Goal: Transaction & Acquisition: Purchase product/service

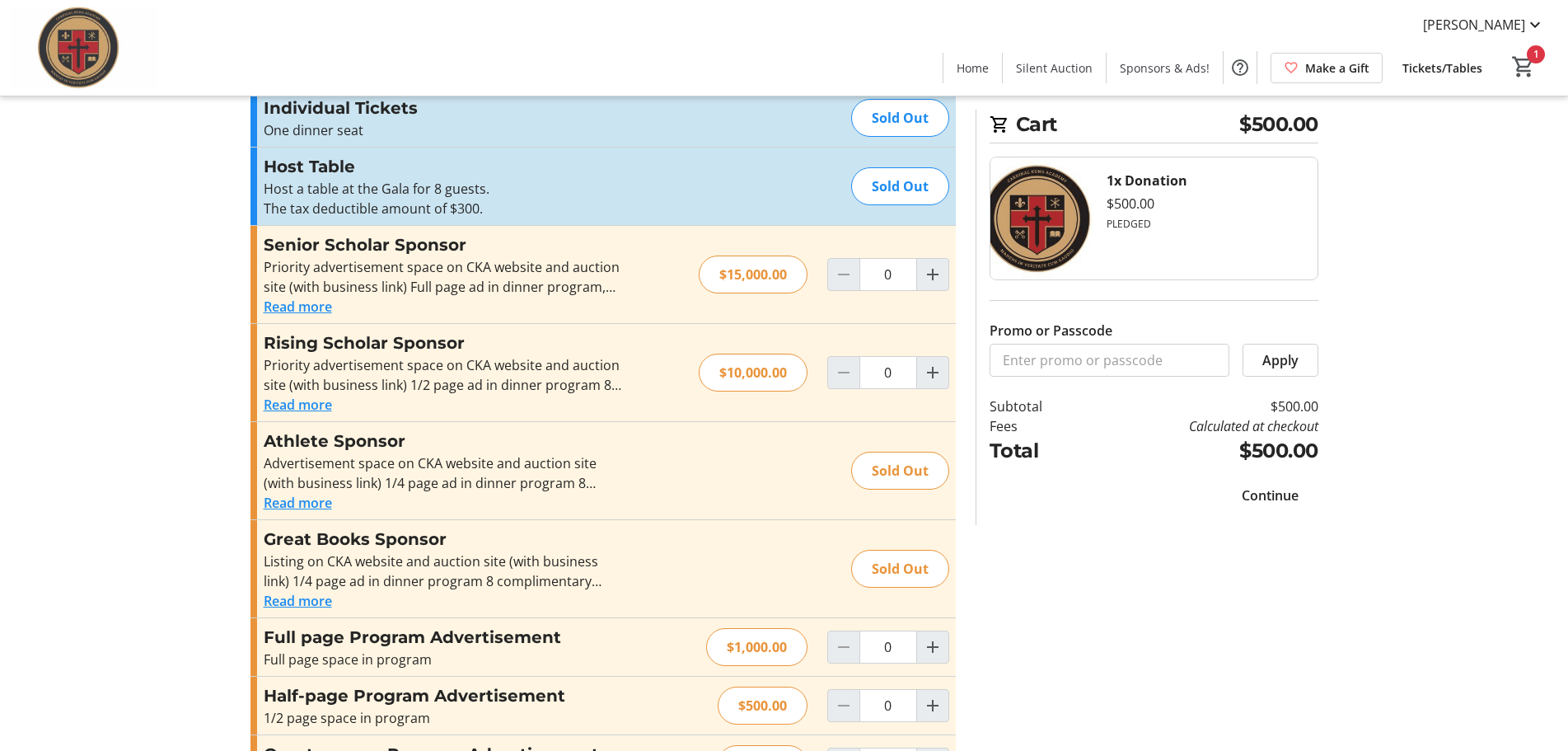
scroll to position [23, 0]
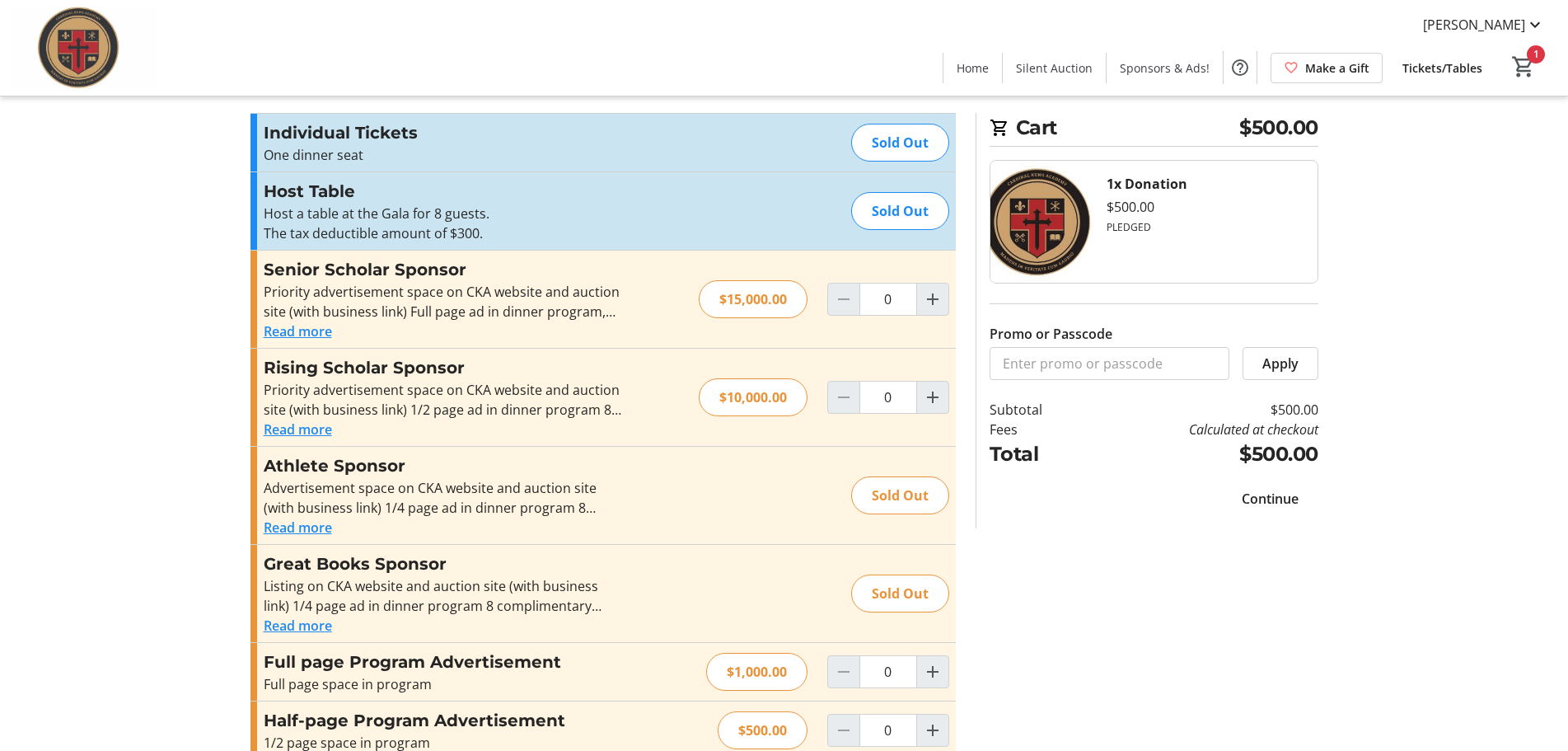
click at [1266, 502] on span "Continue" at bounding box center [1269, 499] width 57 height 20
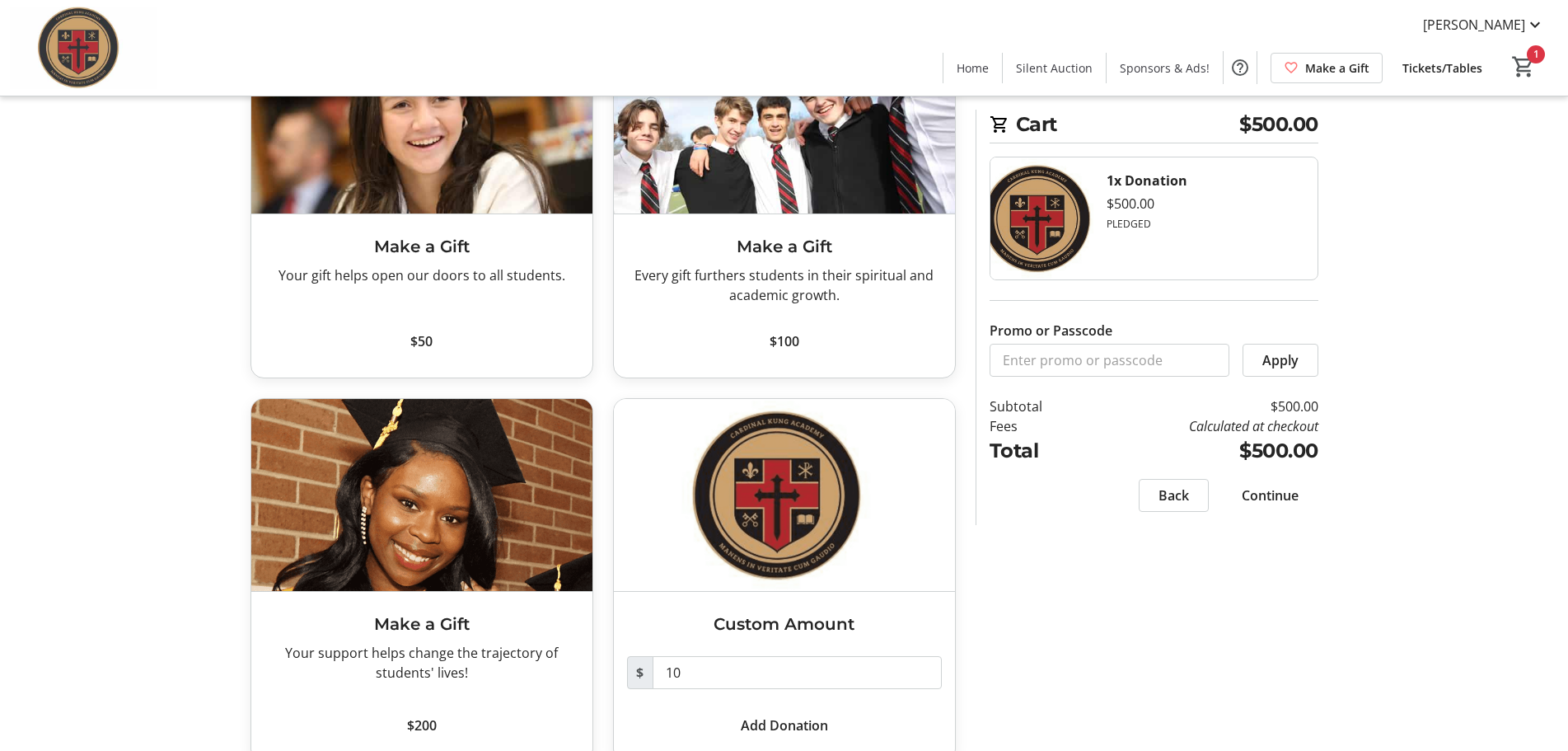
scroll to position [196, 0]
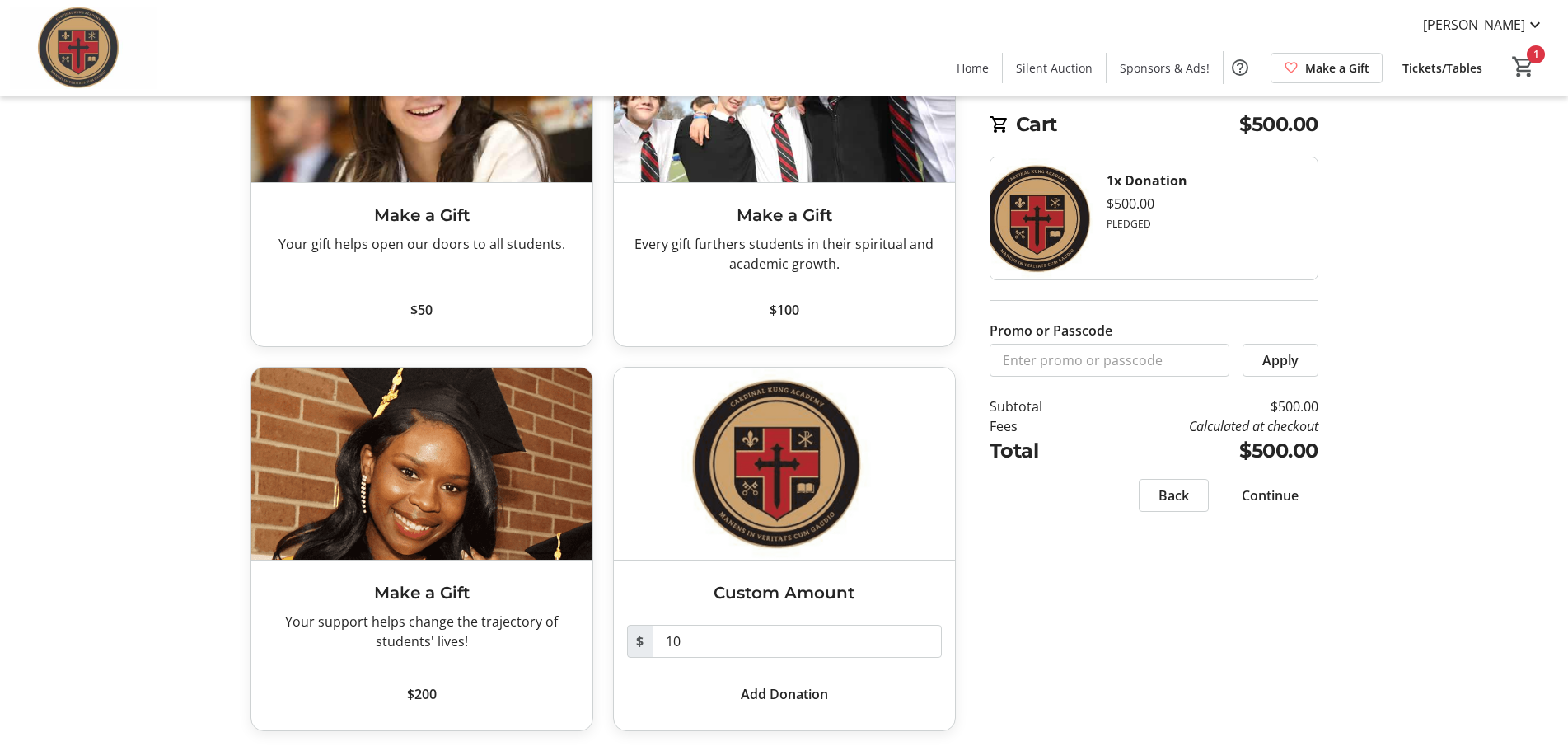
click at [1284, 494] on span "Continue" at bounding box center [1269, 495] width 57 height 20
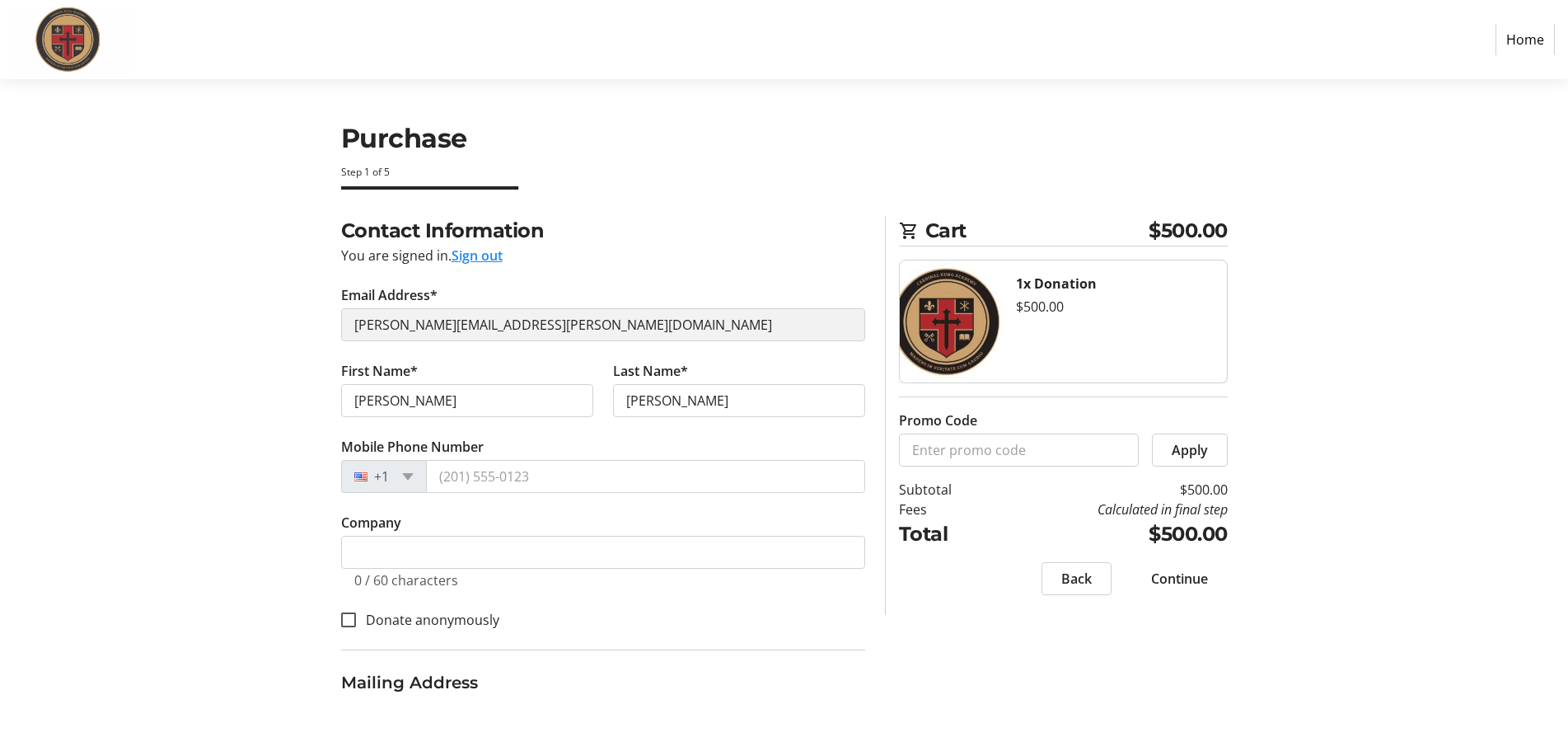
select select "US"
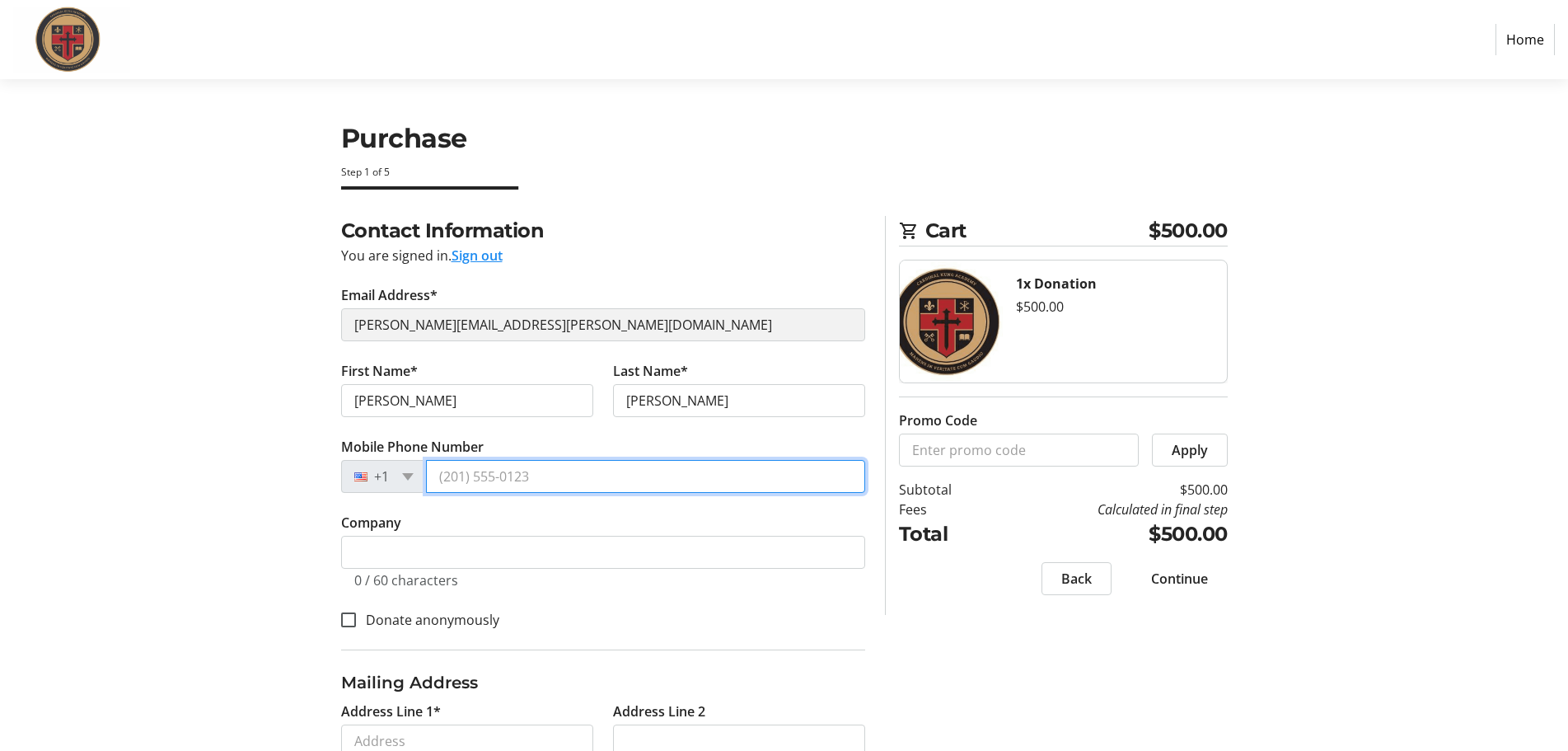
click at [516, 470] on input "Mobile Phone Number" at bounding box center [645, 476] width 439 height 33
type input "[PHONE_NUMBER]"
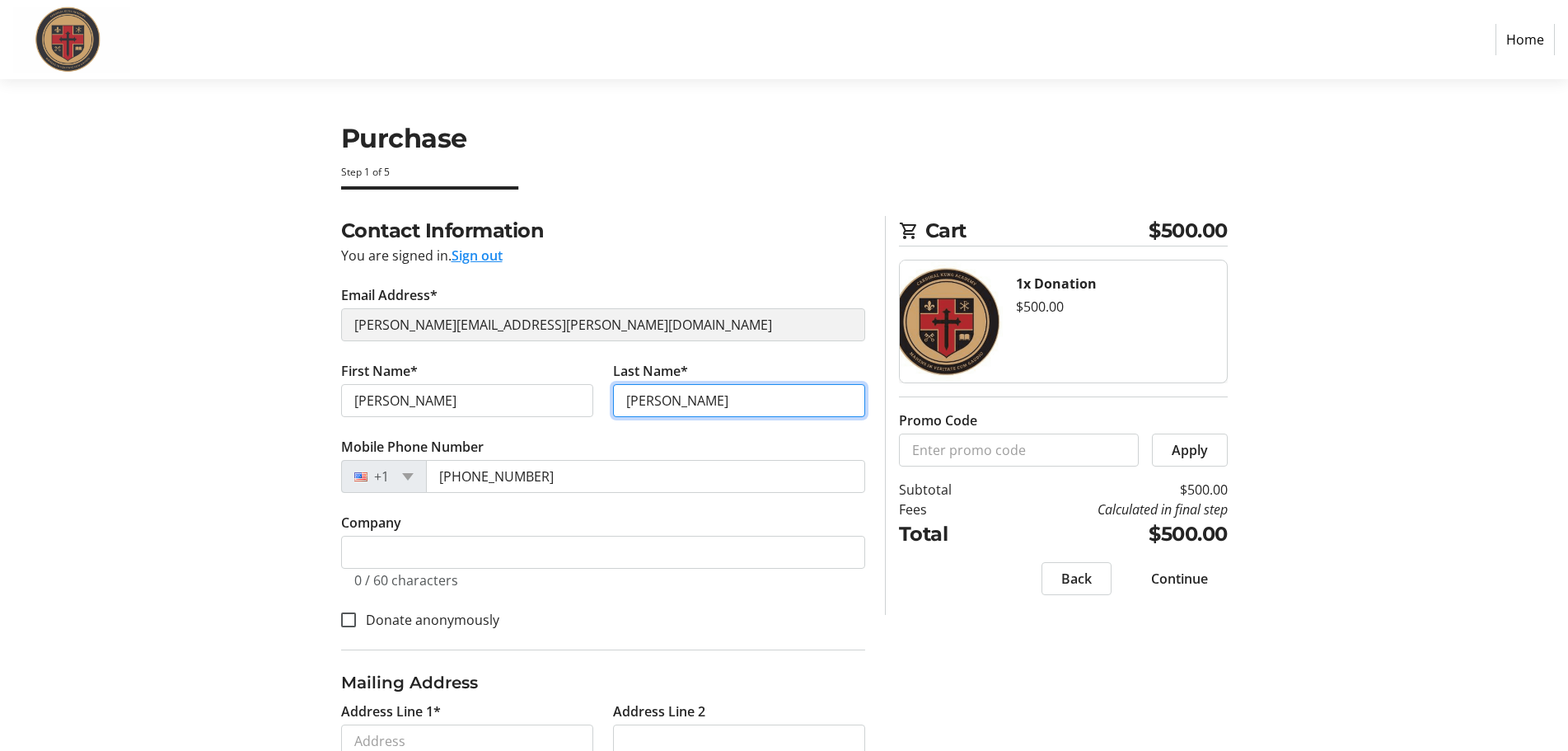
type input "A [PERSON_NAME]"
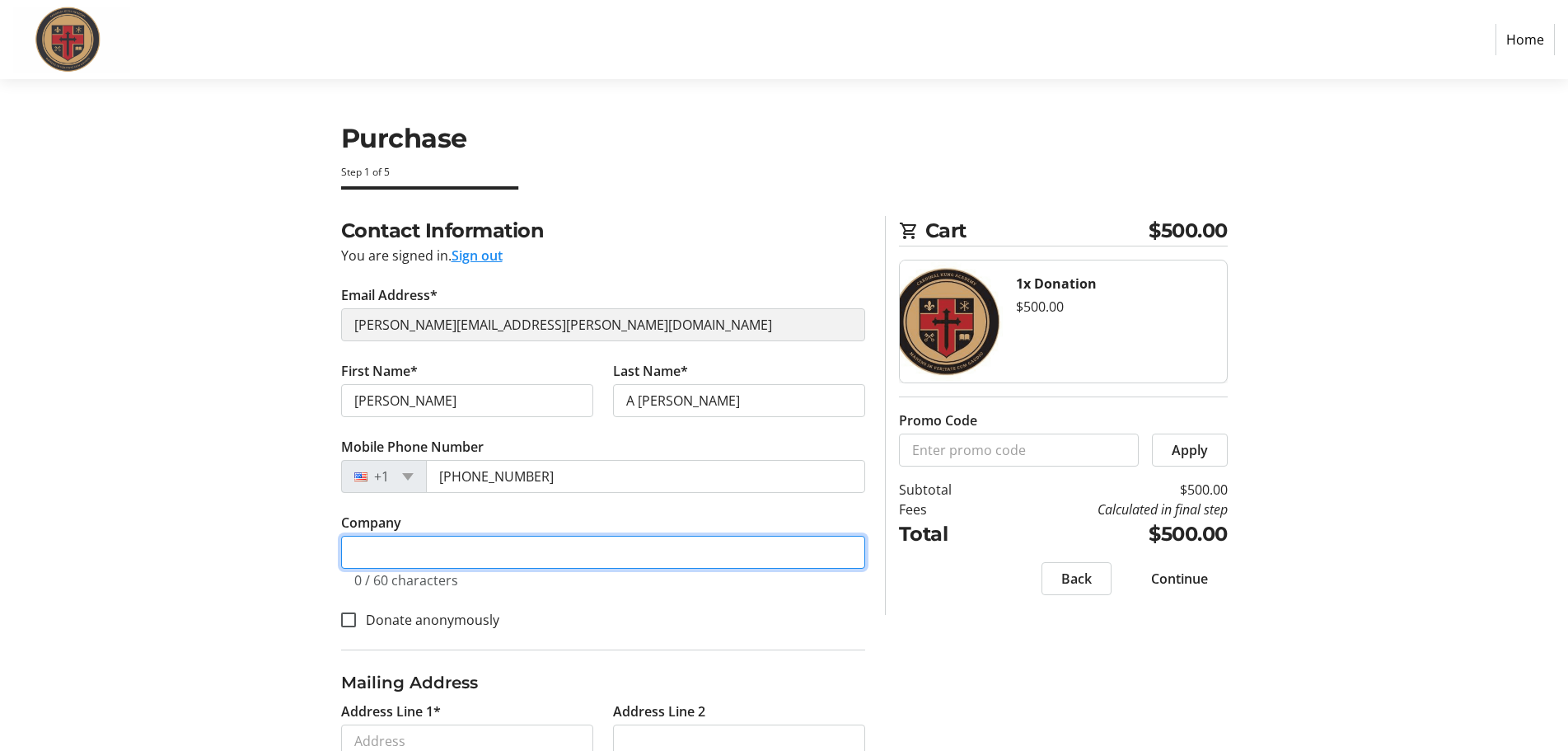
type input "[PERSON_NAME] Properties - [STREET_ADDRESS] LLC"
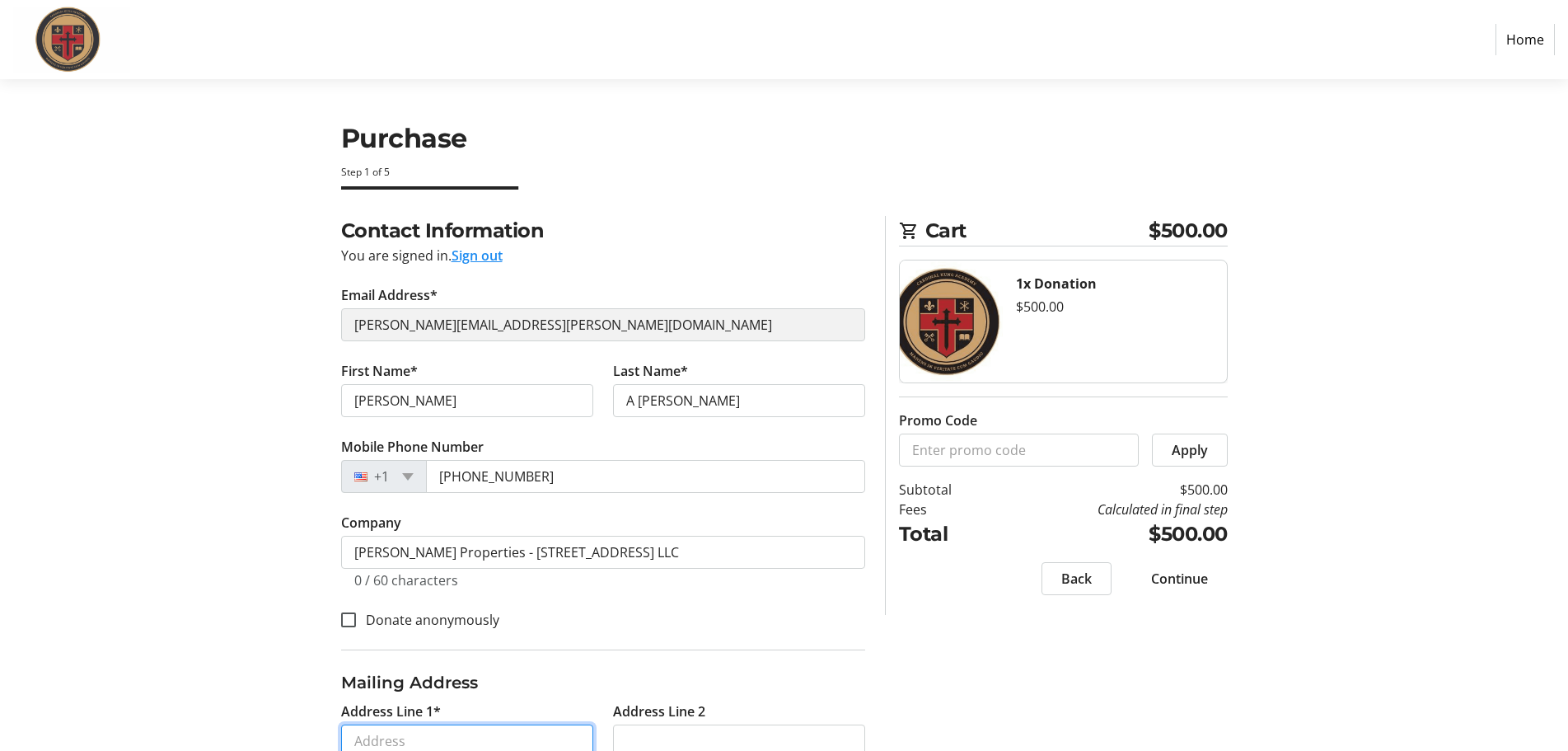
type input "[STREET_ADDRESS]"
type input "[GEOGRAPHIC_DATA]"
select select "CT"
type input "06903"
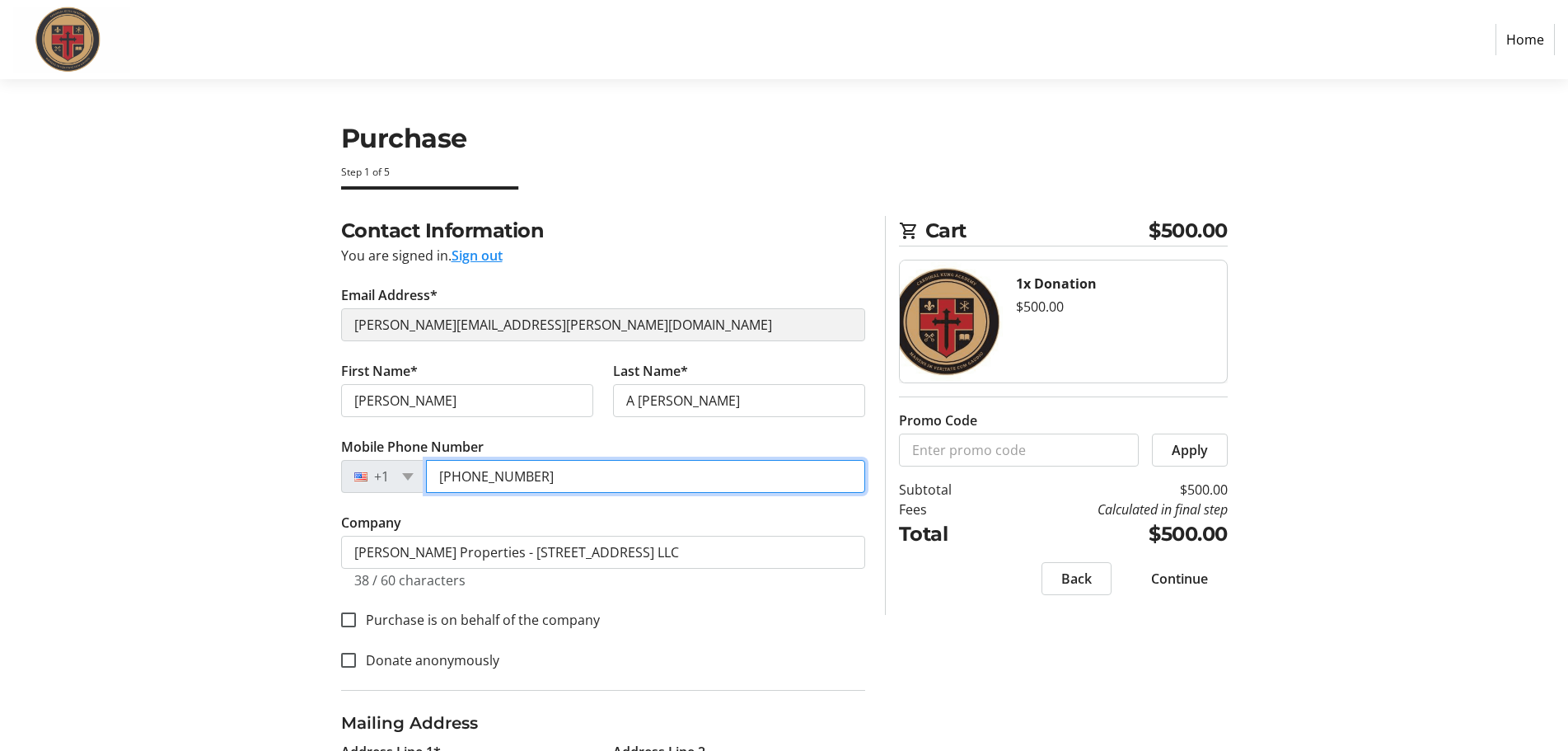
type input "[PHONE_NUMBER]"
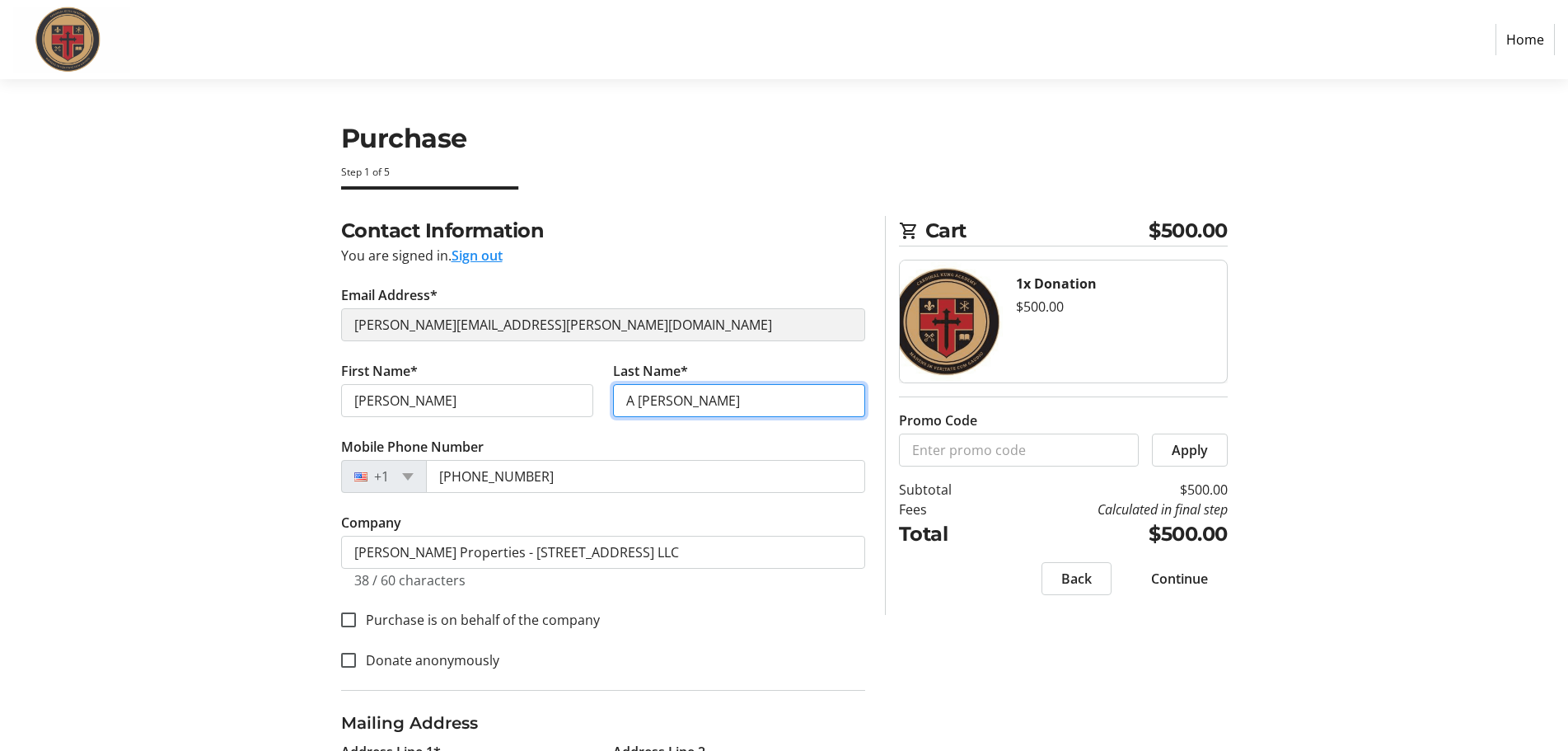
drag, startPoint x: 638, startPoint y: 402, endPoint x: 614, endPoint y: 402, distance: 24.0
click at [614, 402] on input "A [PERSON_NAME]" at bounding box center [739, 400] width 252 height 33
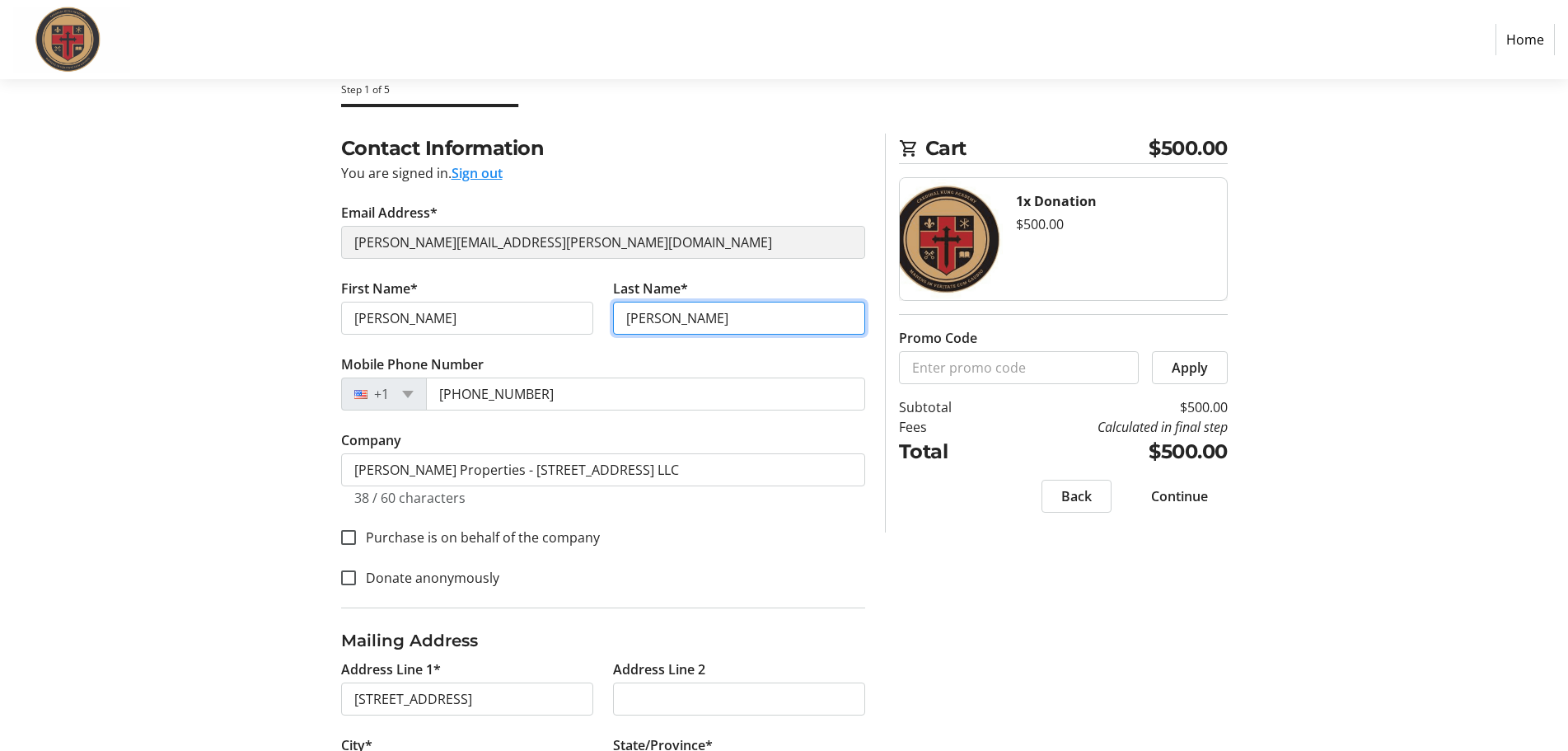
type input "[PERSON_NAME]"
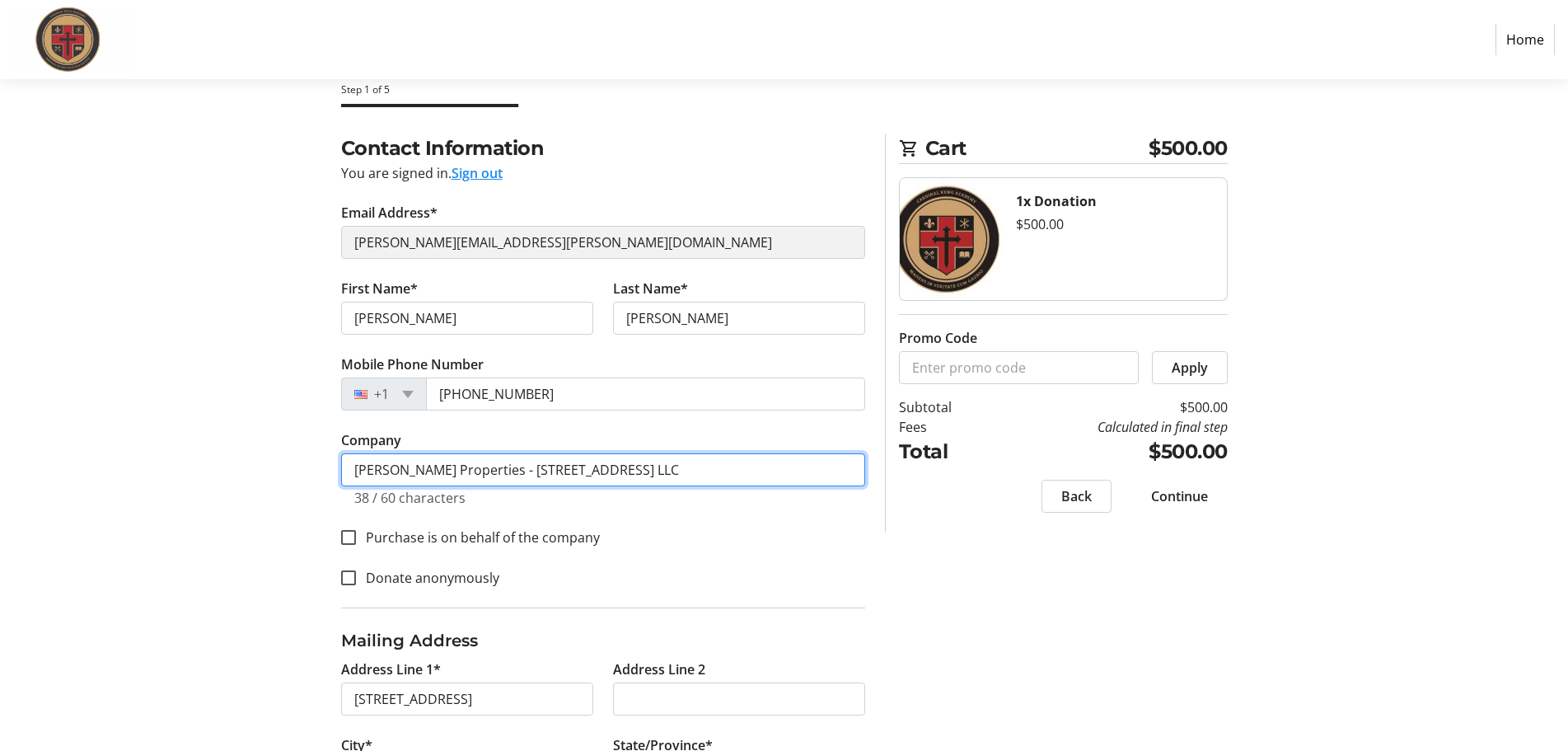
click at [661, 465] on input "[PERSON_NAME] Properties - [STREET_ADDRESS] LLC" at bounding box center [603, 469] width 524 height 33
type input "FTI Consulting, Inc."
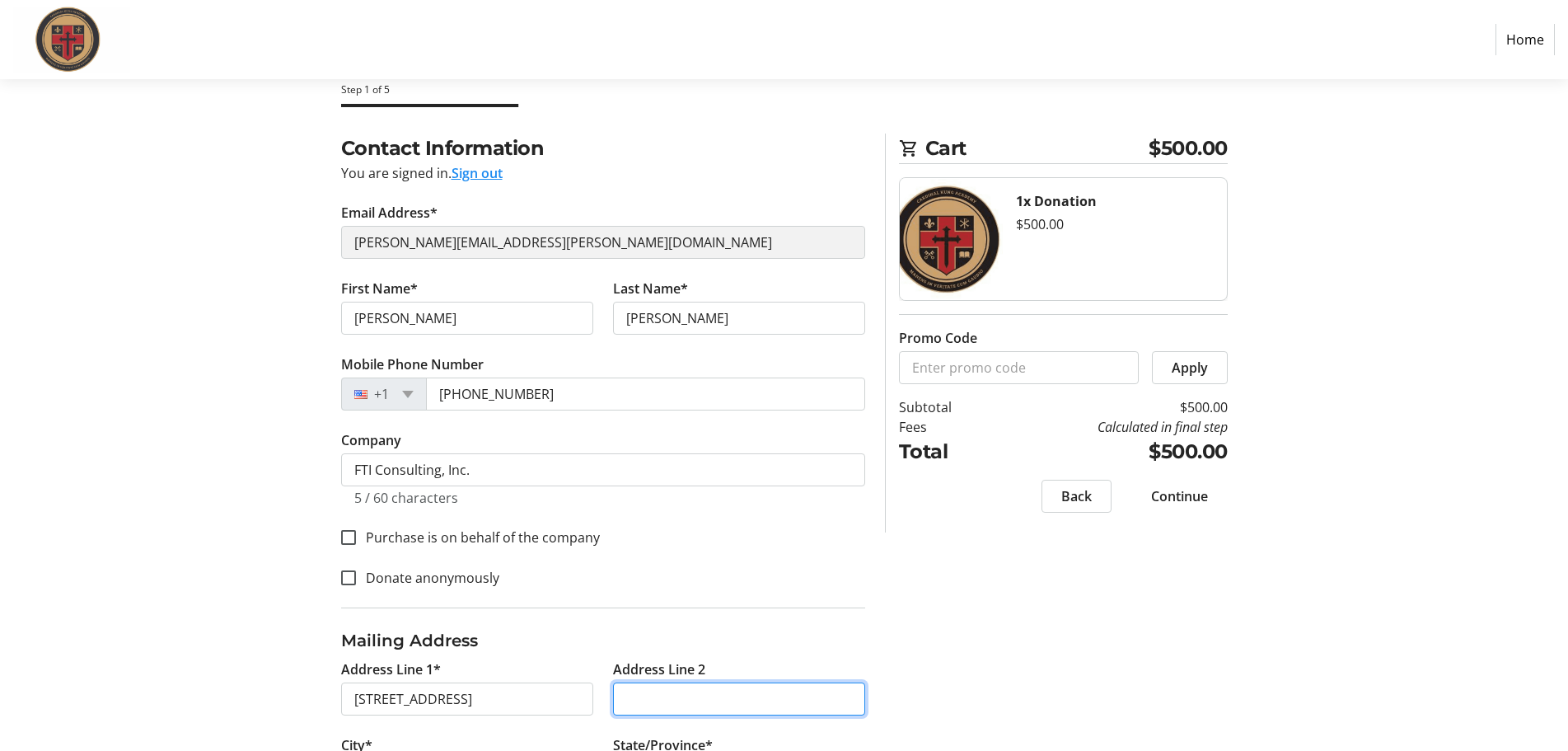
type input "Floor 15"
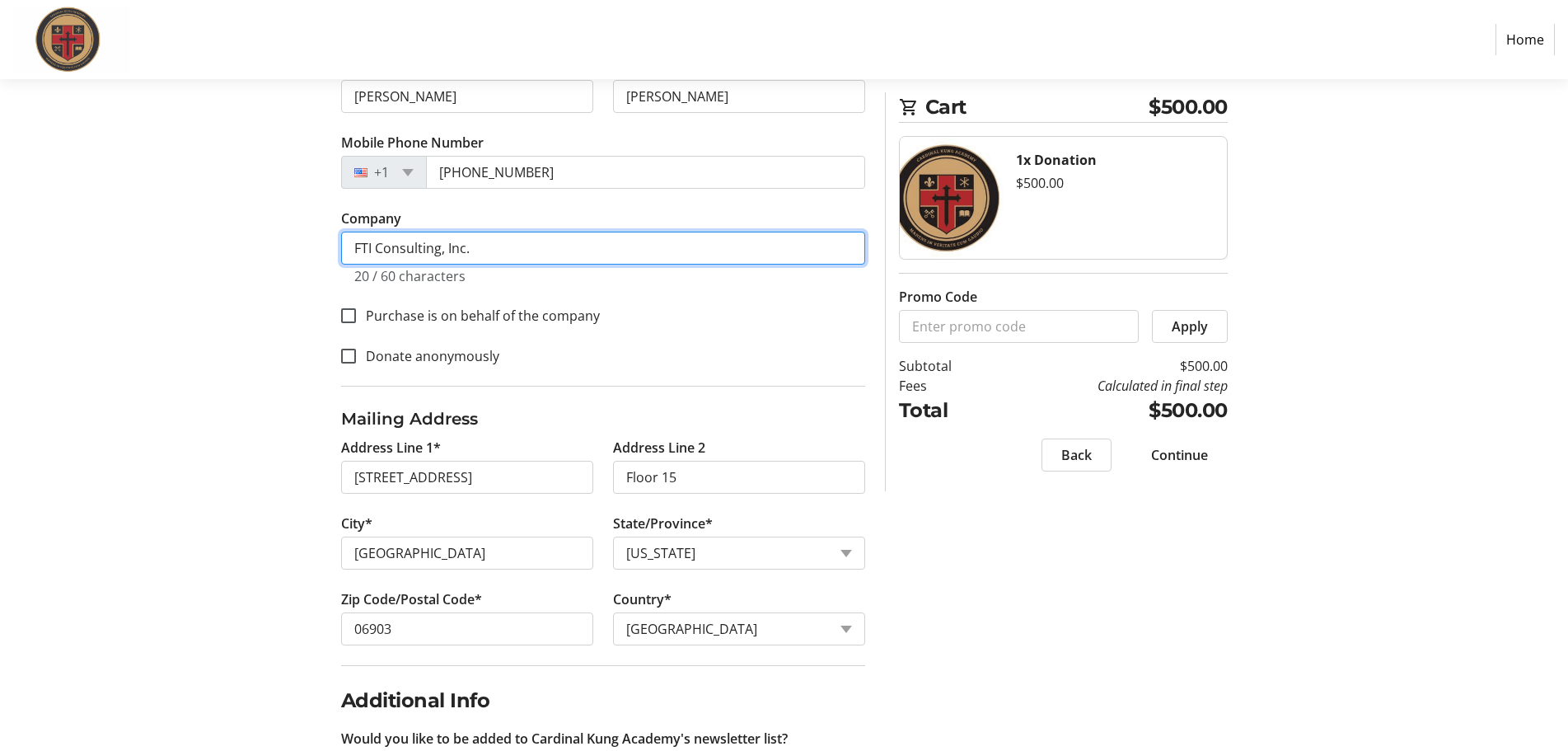
scroll to position [329, 0]
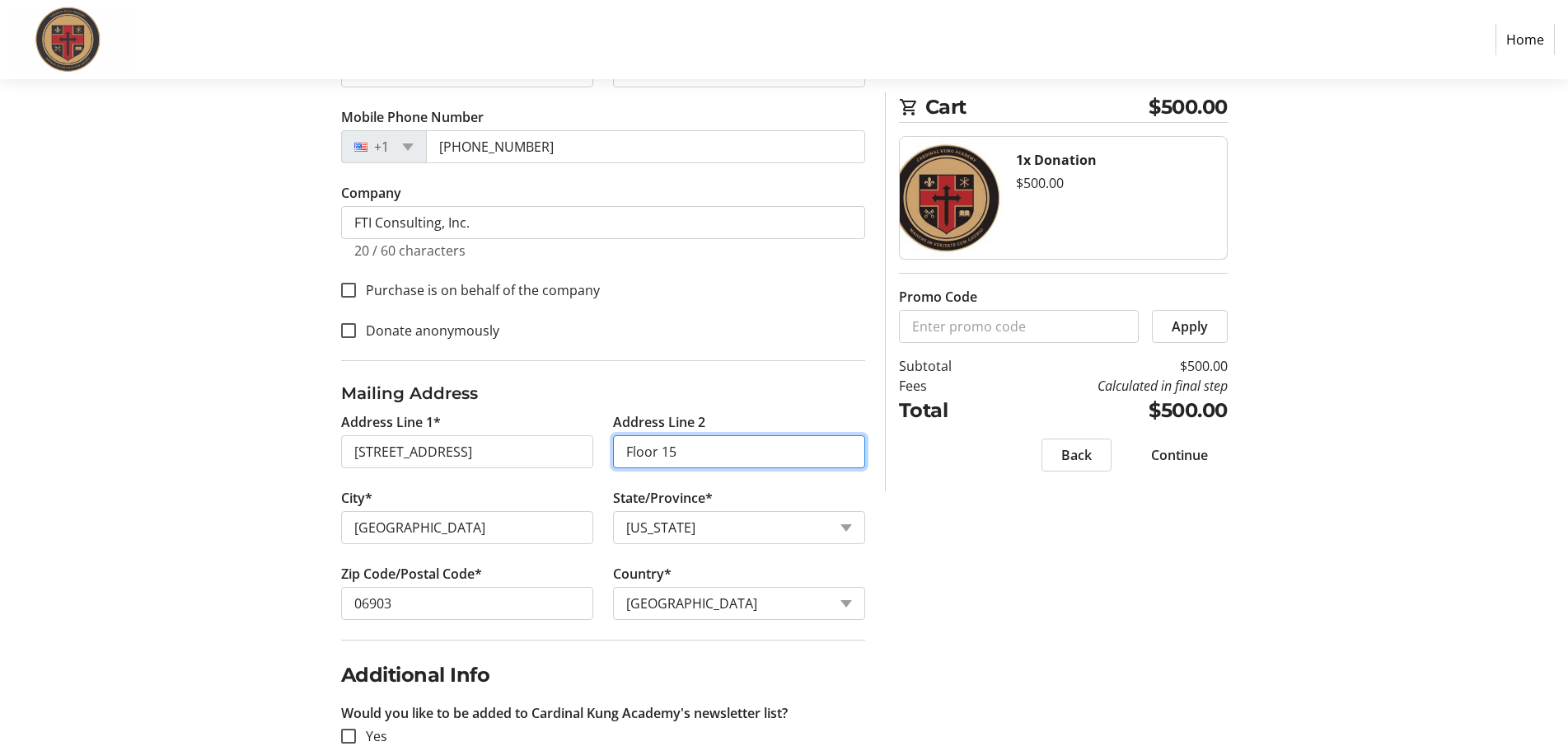
drag, startPoint x: 714, startPoint y: 455, endPoint x: 611, endPoint y: 460, distance: 103.1
click at [611, 460] on tr-form-field "Address Line 2 Floor 15" at bounding box center [739, 449] width 272 height 75
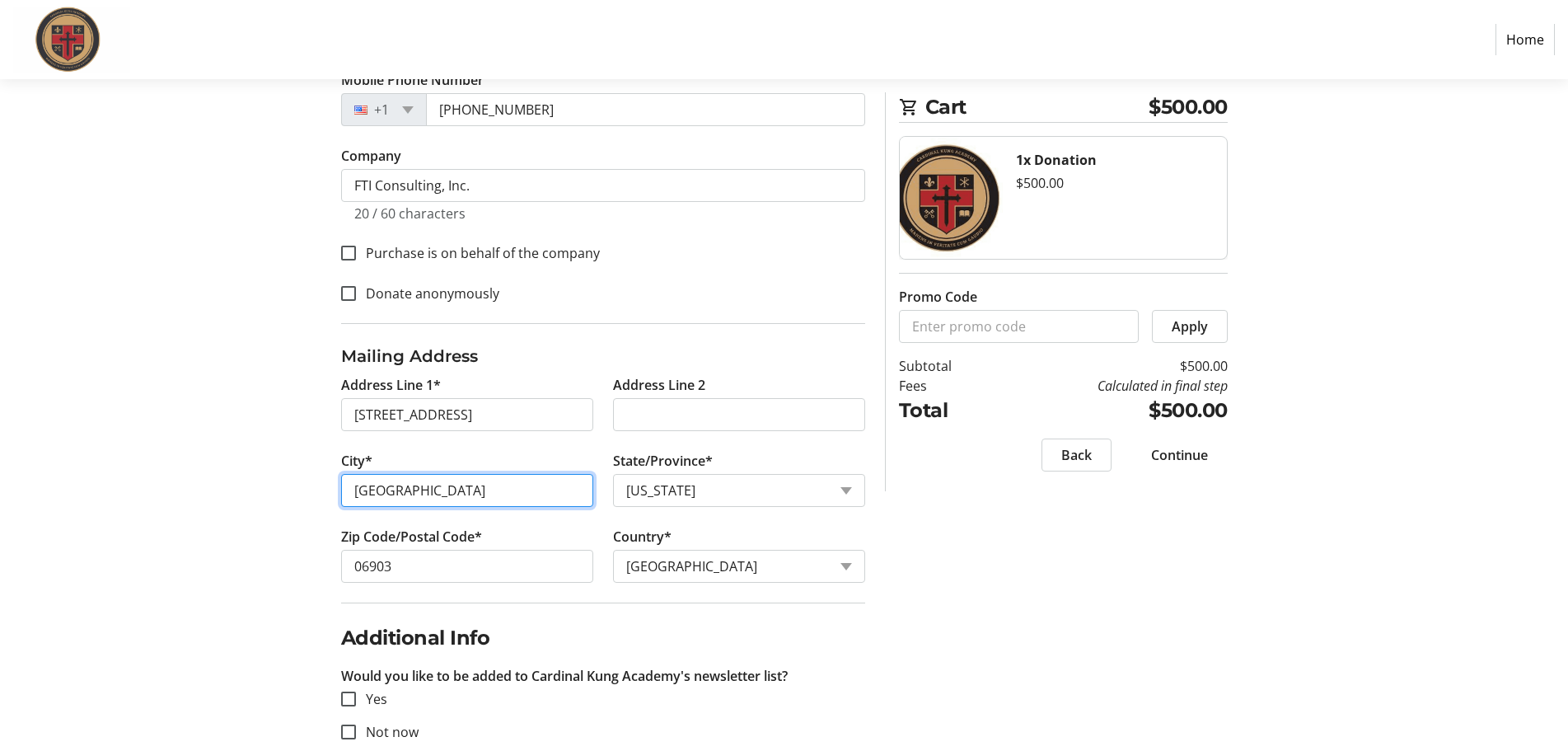
scroll to position [397, 0]
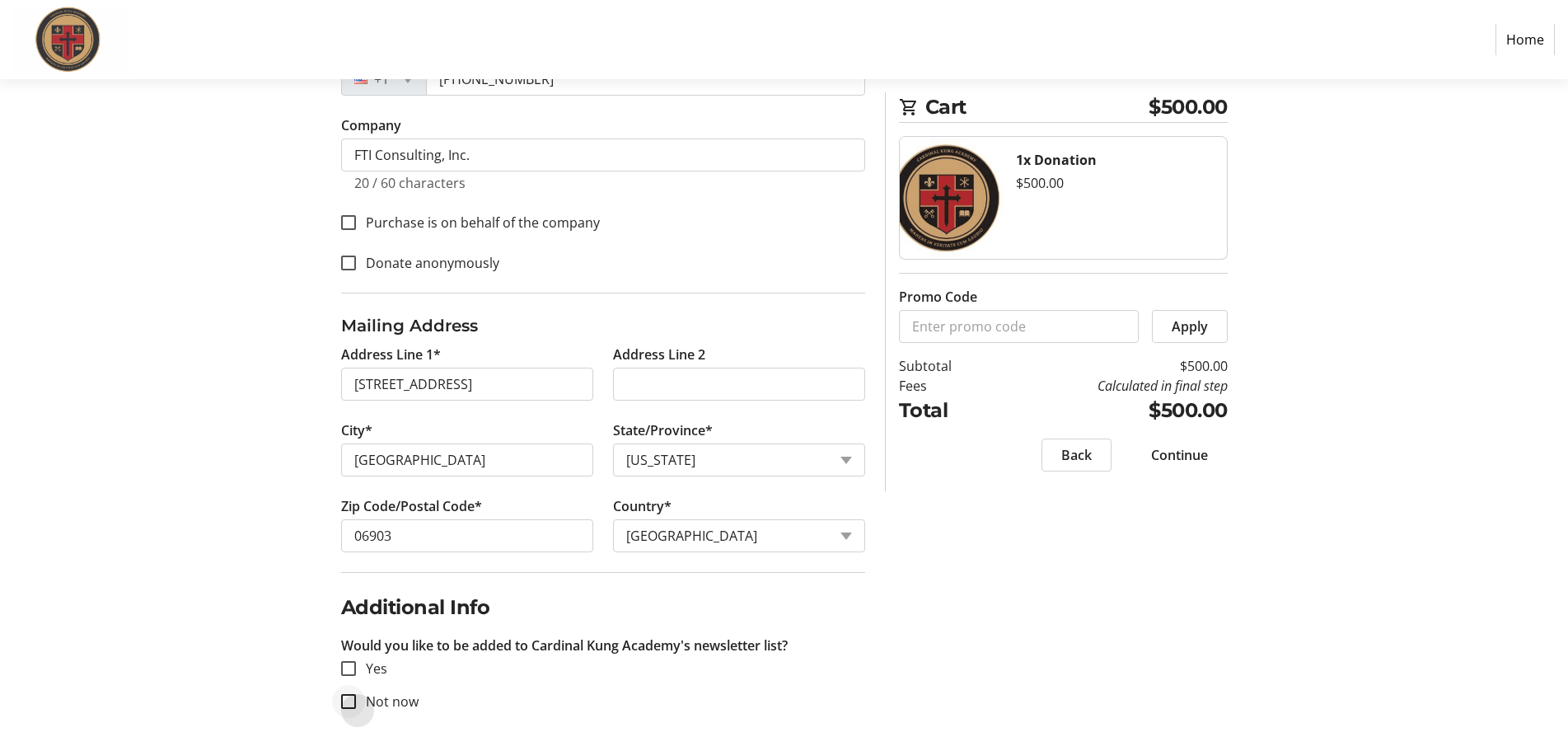
click at [364, 703] on div at bounding box center [348, 701] width 40 height 40
checkbox input "true"
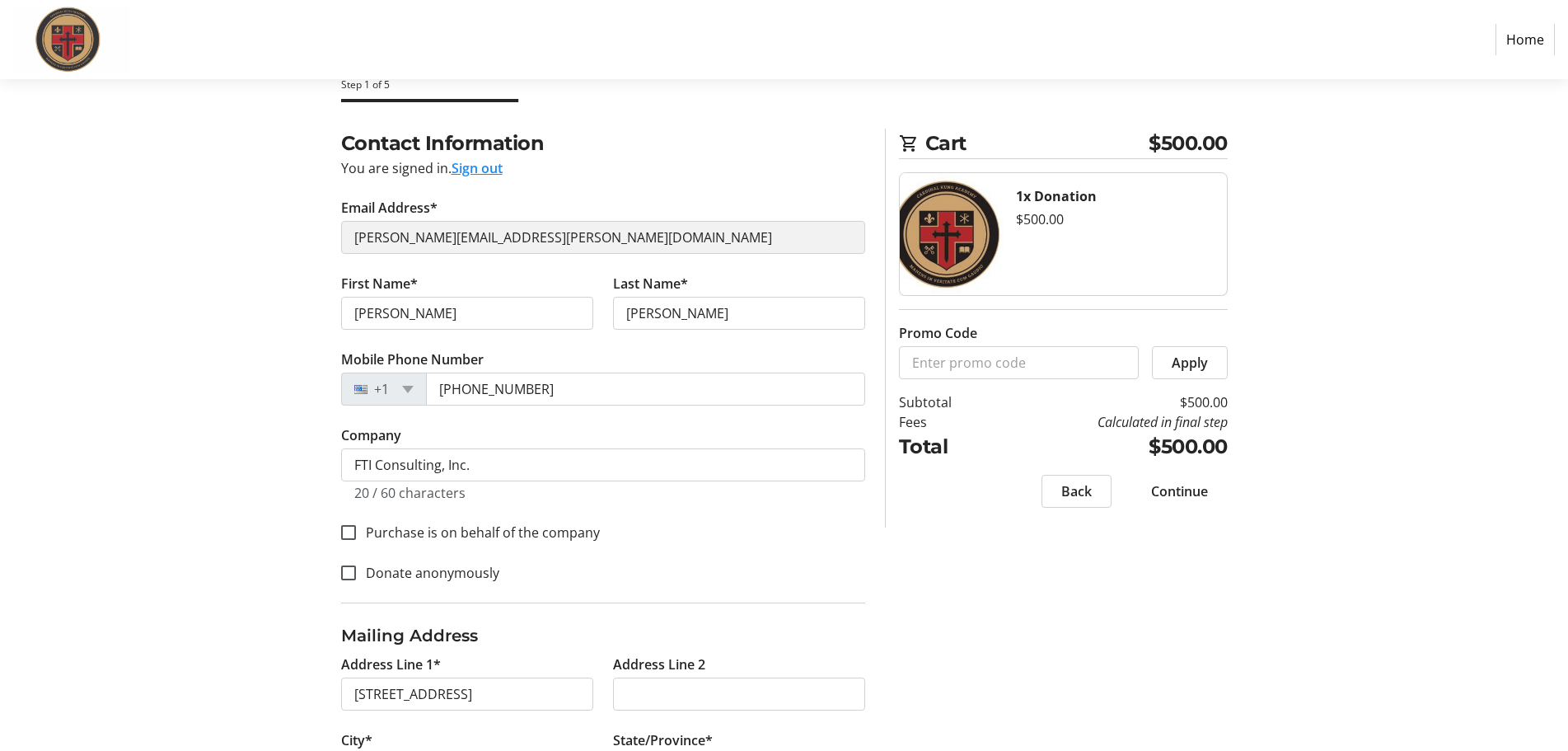
scroll to position [67, 0]
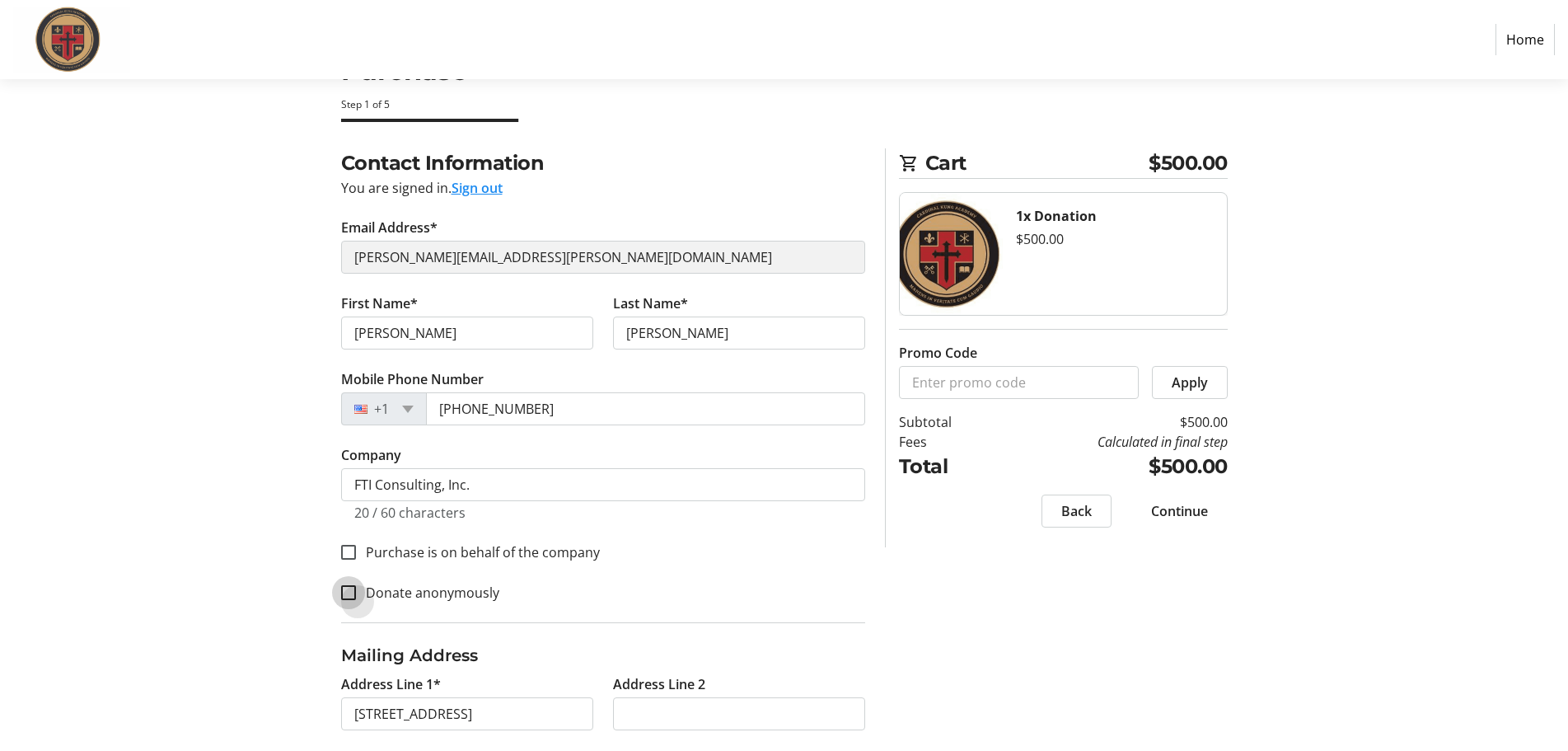
click at [347, 600] on input "Donate anonymously" at bounding box center [348, 592] width 15 height 15
checkbox input "true"
click at [359, 548] on div at bounding box center [348, 553] width 40 height 40
checkbox input "false"
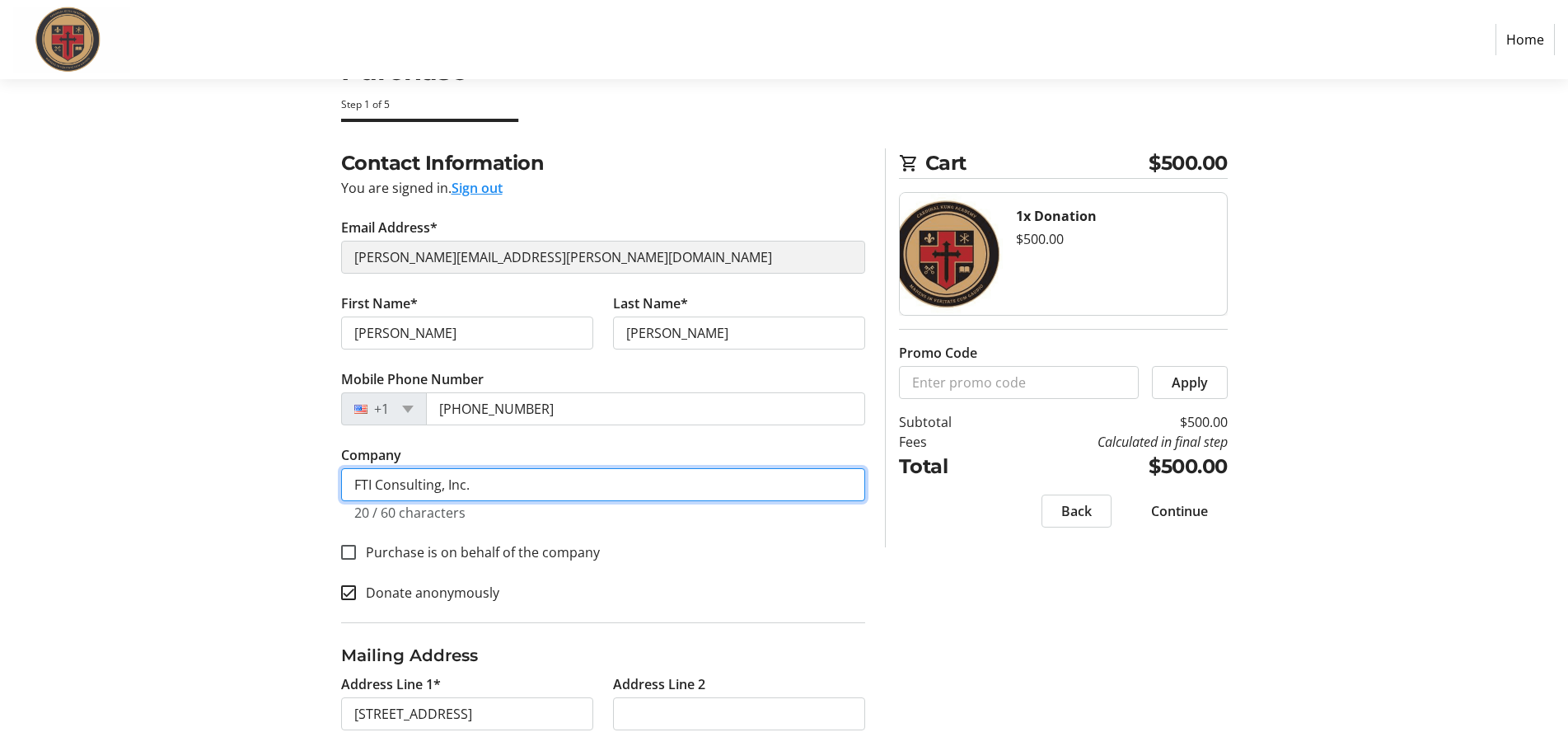
drag, startPoint x: 493, startPoint y: 481, endPoint x: 318, endPoint y: 486, distance: 175.1
click at [318, 486] on div "Contact Information You are signed in. Sign out Email Address* [PERSON_NAME][EM…" at bounding box center [784, 614] width 1087 height 932
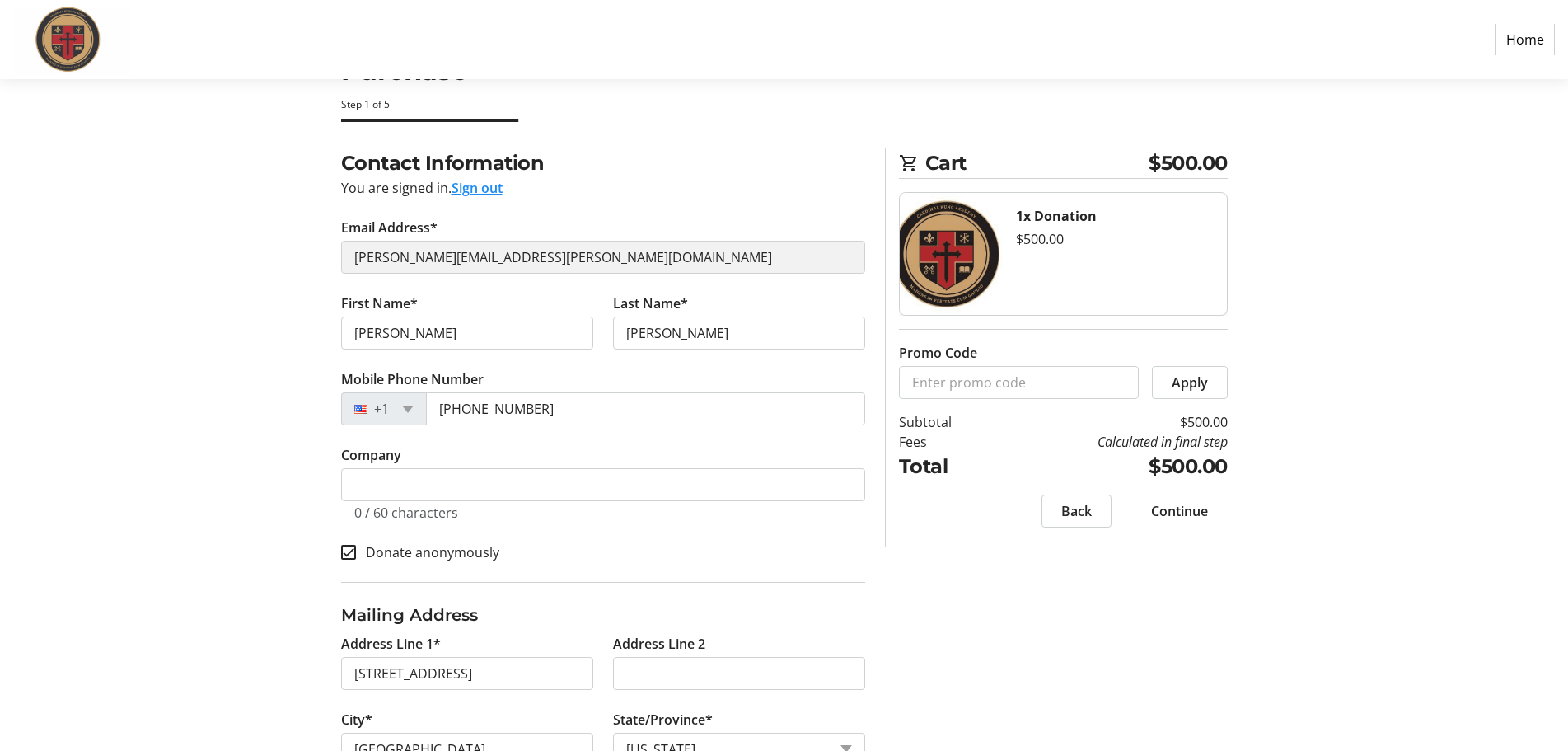
click at [1180, 514] on span "Continue" at bounding box center [1178, 511] width 57 height 20
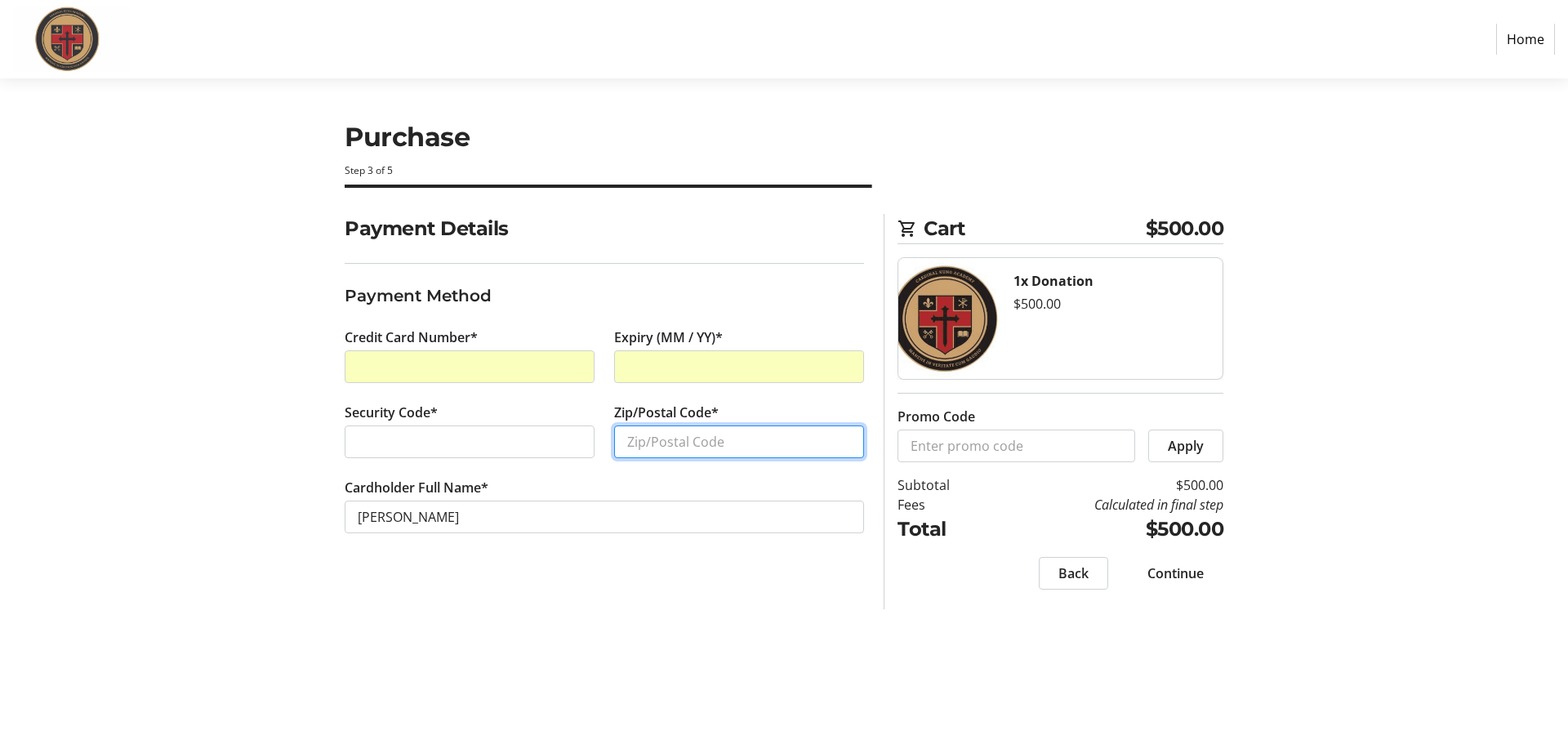
click at [711, 430] on input "Zip/Postal Code*" at bounding box center [739, 441] width 250 height 32
type input "06903"
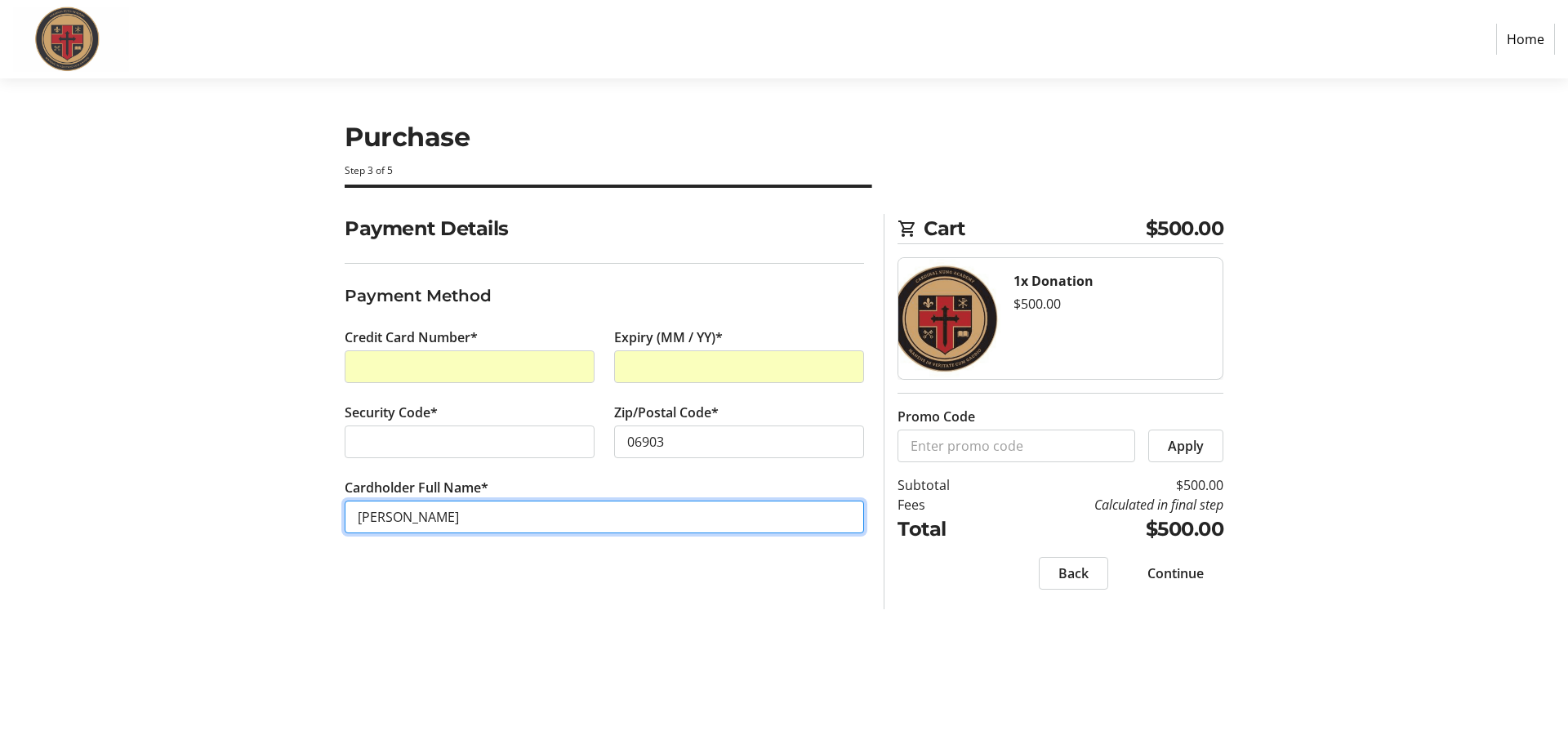
click at [389, 518] on input "[PERSON_NAME]" at bounding box center [605, 516] width 519 height 32
type input "[PERSON_NAME]"
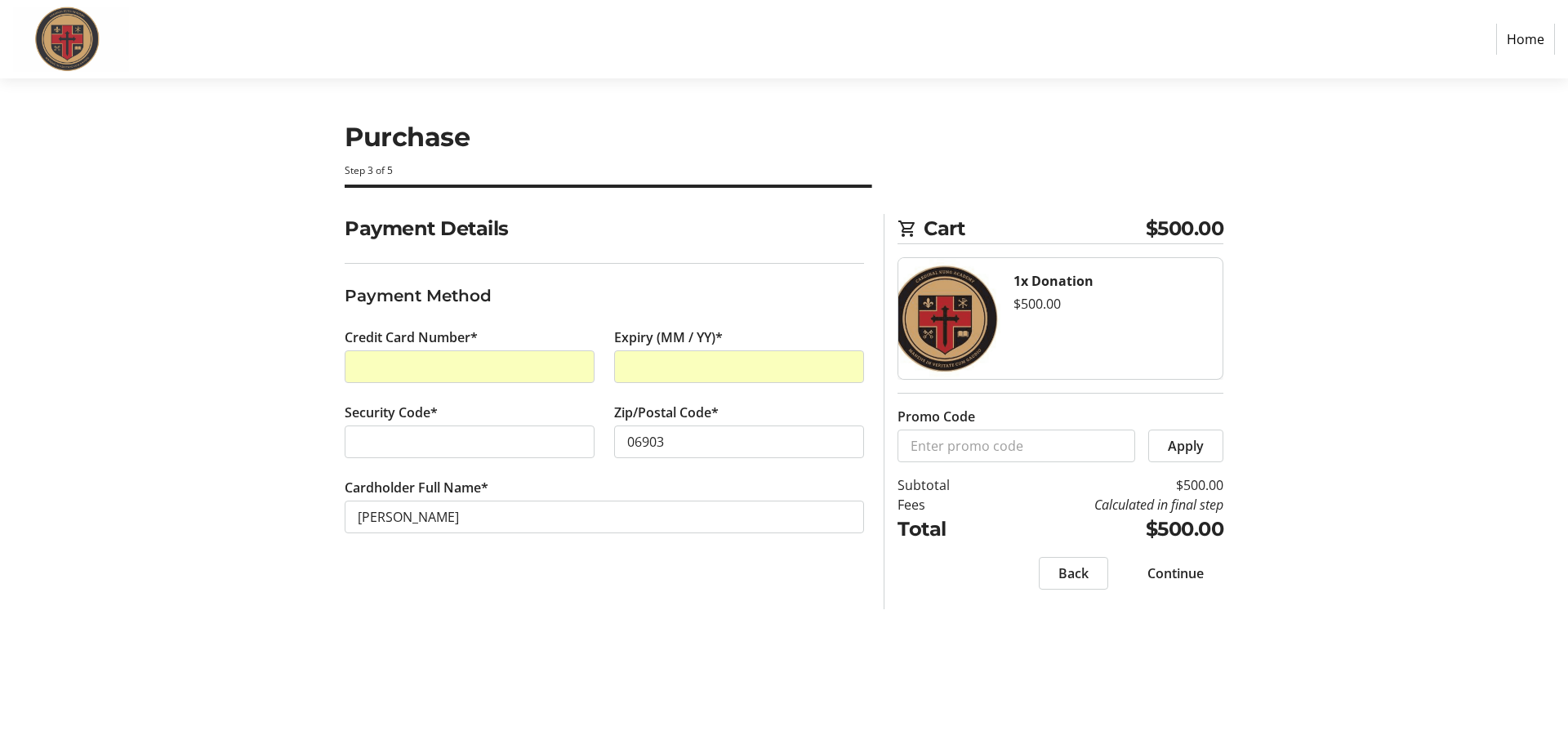
click at [1166, 576] on span "Continue" at bounding box center [1175, 573] width 56 height 20
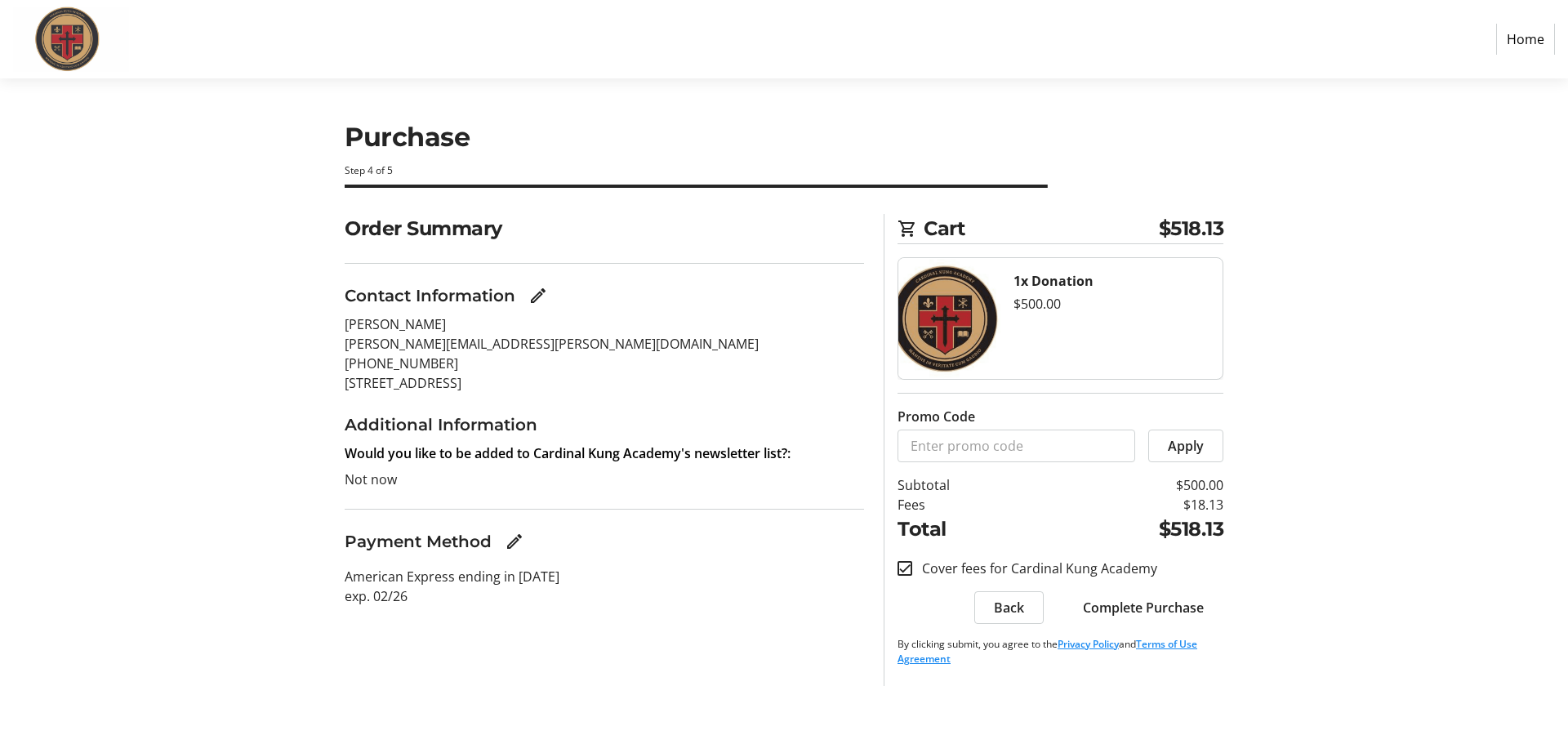
click at [1154, 608] on span "Complete Purchase" at bounding box center [1142, 607] width 121 height 20
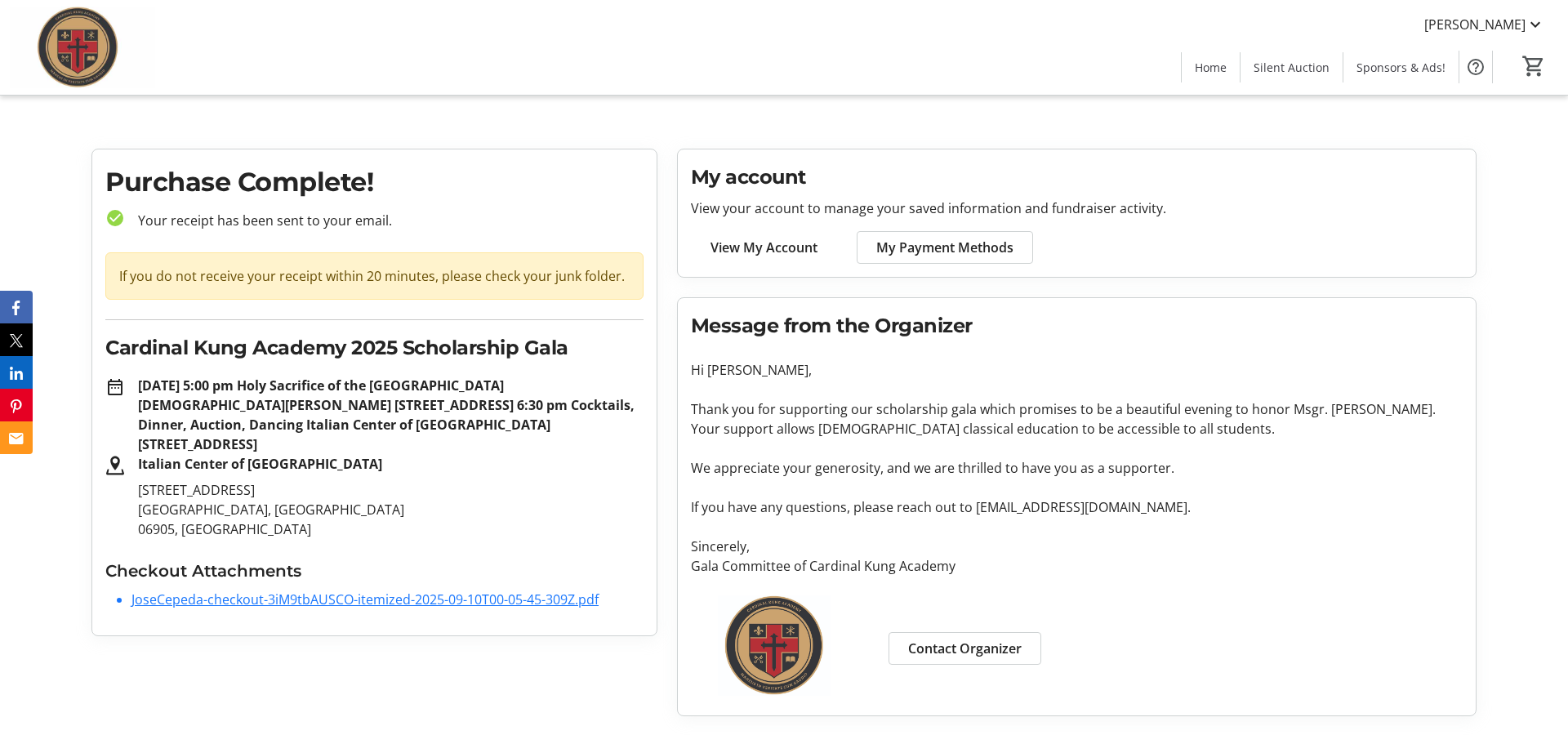
click at [351, 640] on div "Purchase Complete! check_circle Your receipt has been sent to your email. If yo…" at bounding box center [375, 431] width 586 height 567
click at [339, 591] on link "JoseCepeda-checkout-3iM9tbAUSCO-itemized-2025-09-10T00-05-45-309Z.pdf" at bounding box center [365, 600] width 467 height 18
